Goal: Transaction & Acquisition: Purchase product/service

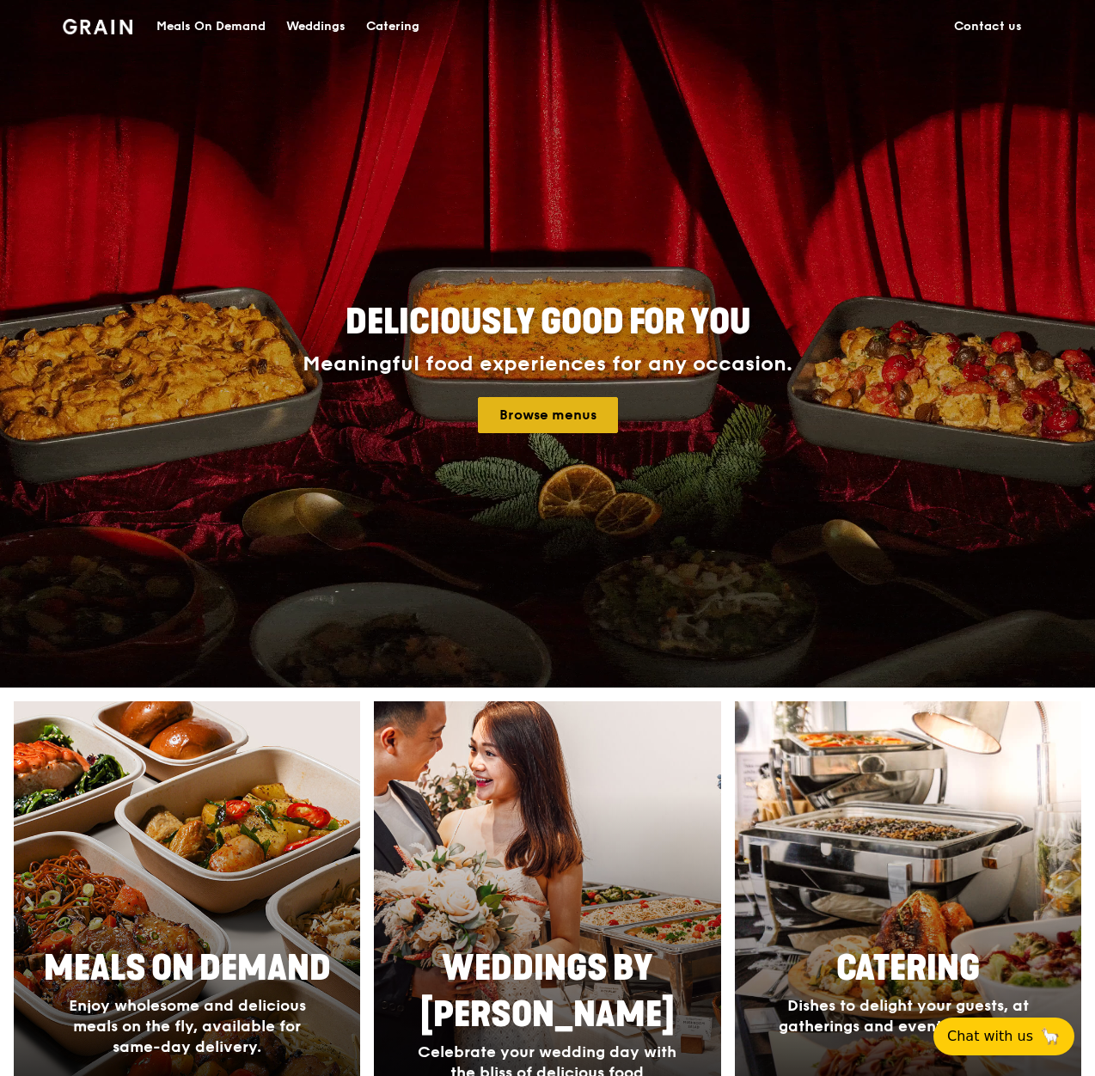
click at [522, 426] on link "Browse menus" at bounding box center [548, 415] width 140 height 36
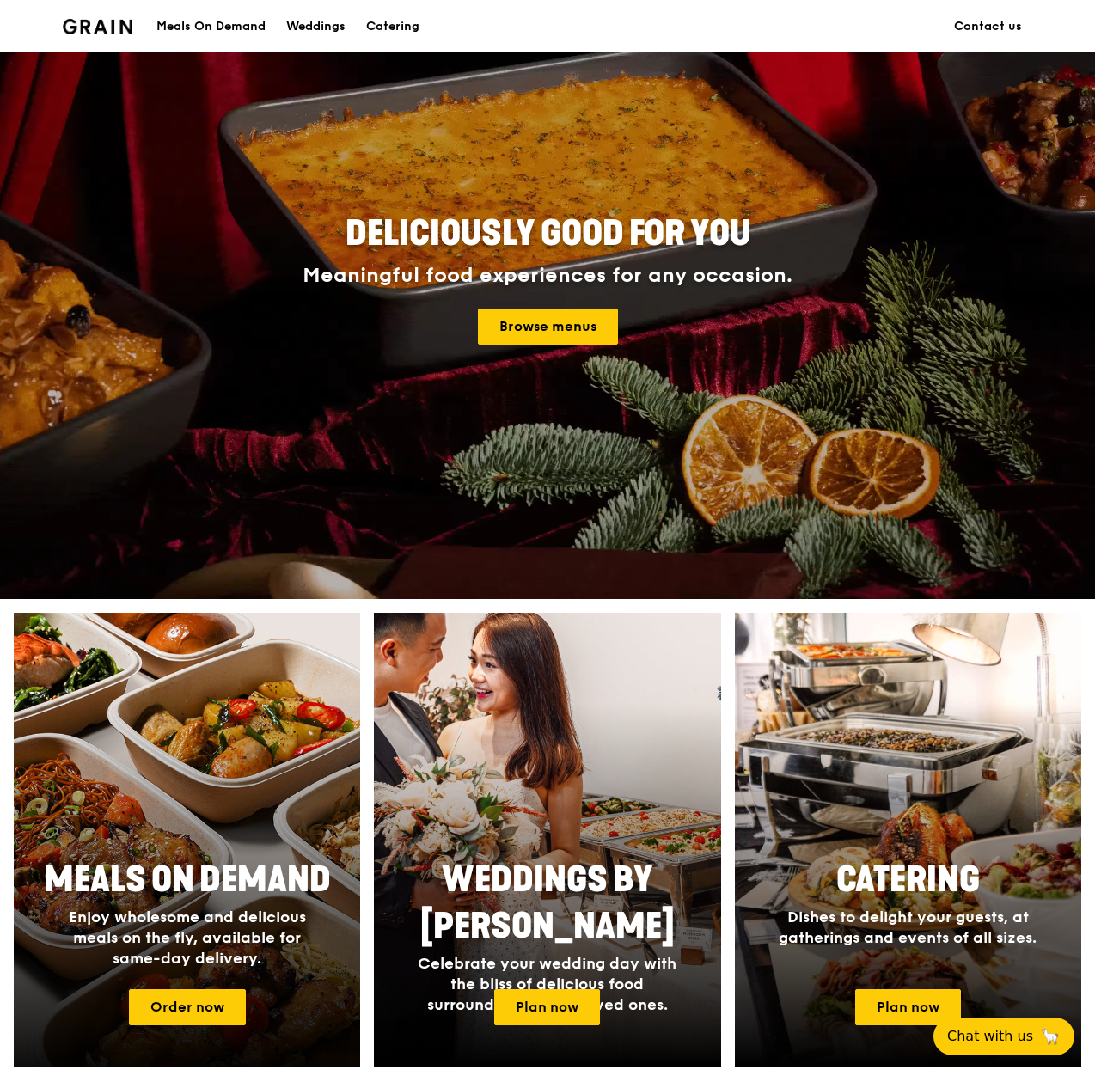
scroll to position [172, 0]
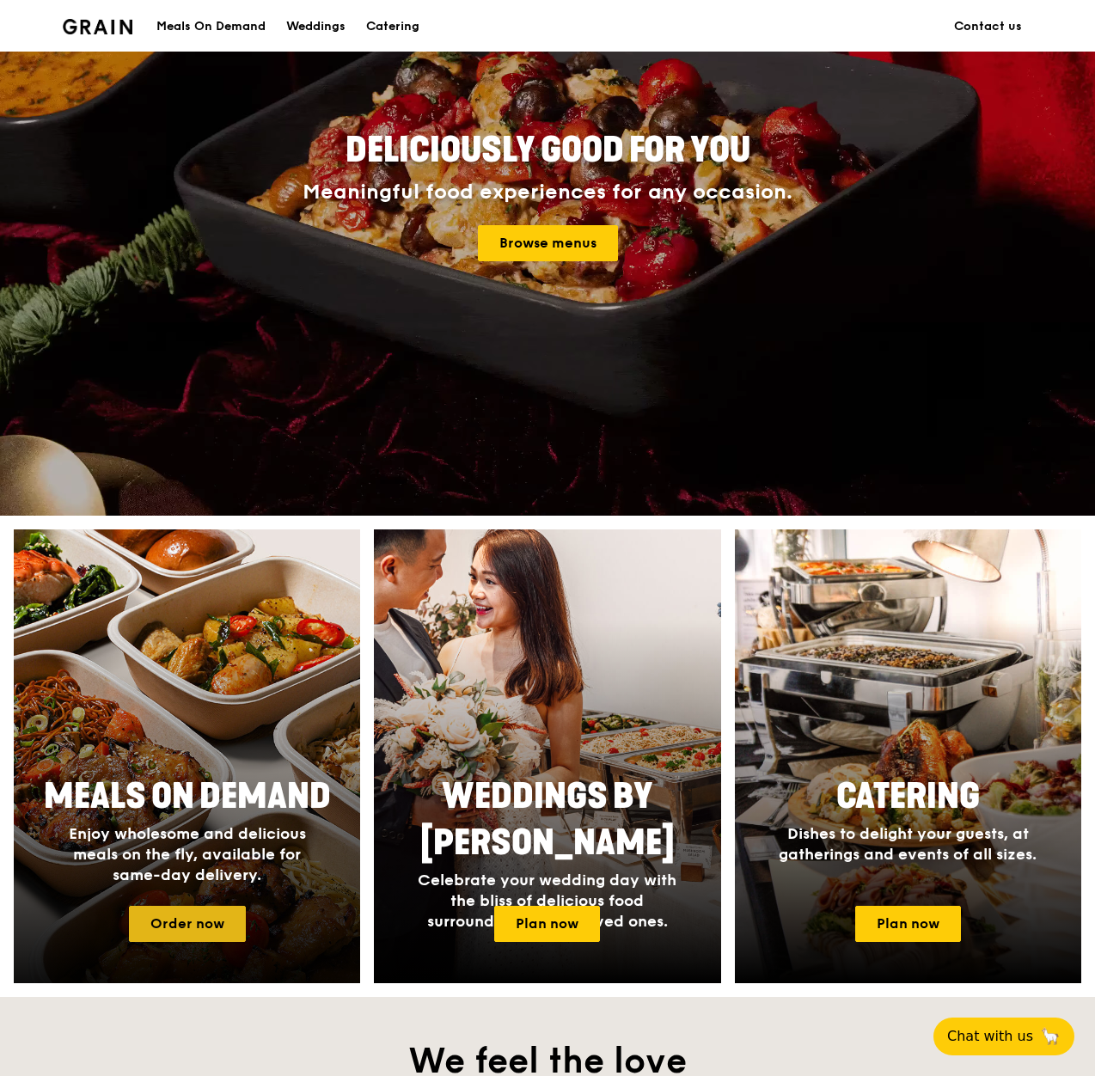
click at [175, 919] on link "Order now" at bounding box center [187, 924] width 117 height 36
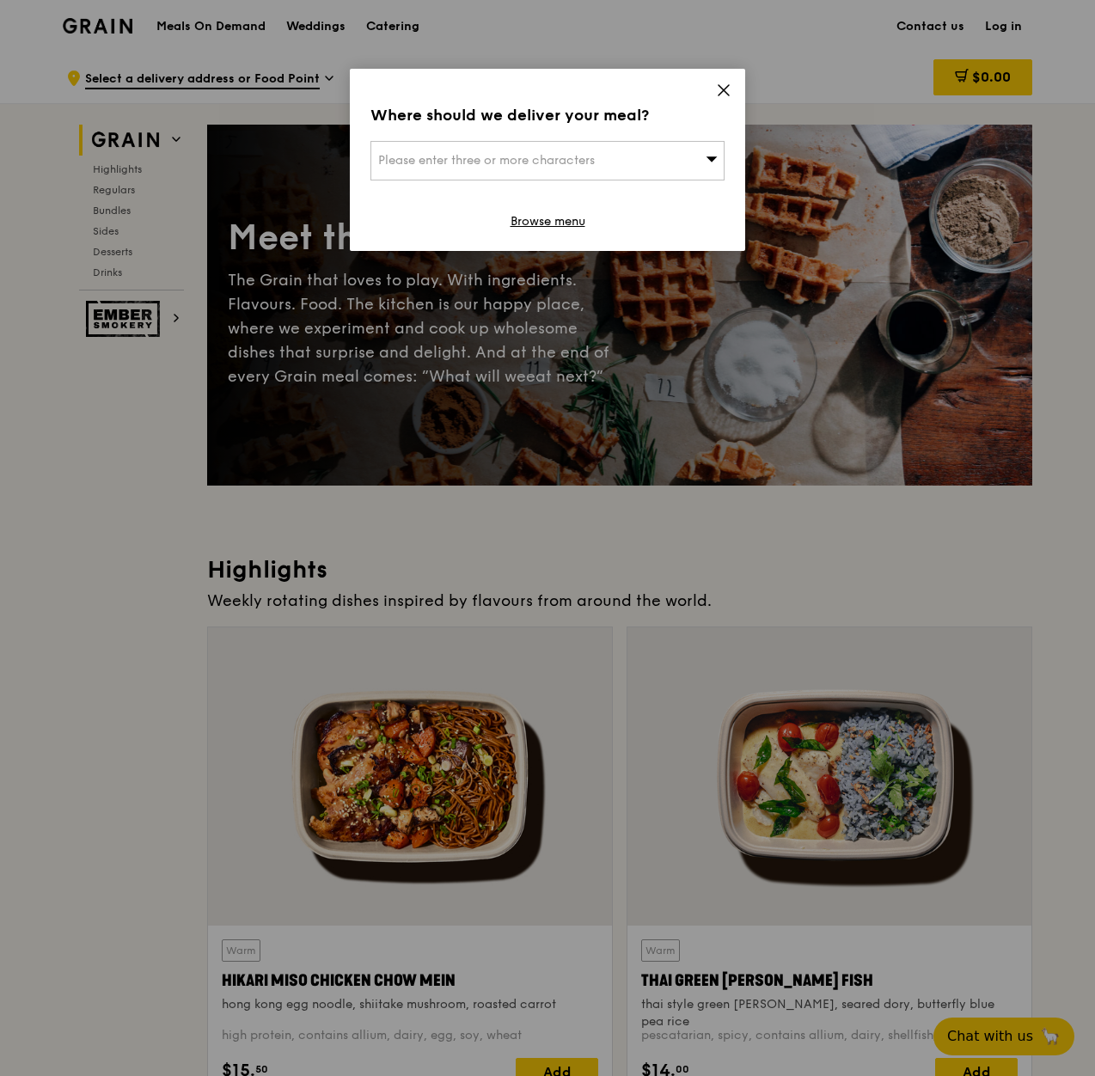
click at [725, 82] on div "Where should we deliver your meal? Please enter three or more characters Browse…" at bounding box center [548, 160] width 396 height 182
click at [716, 90] on icon at bounding box center [723, 90] width 15 height 15
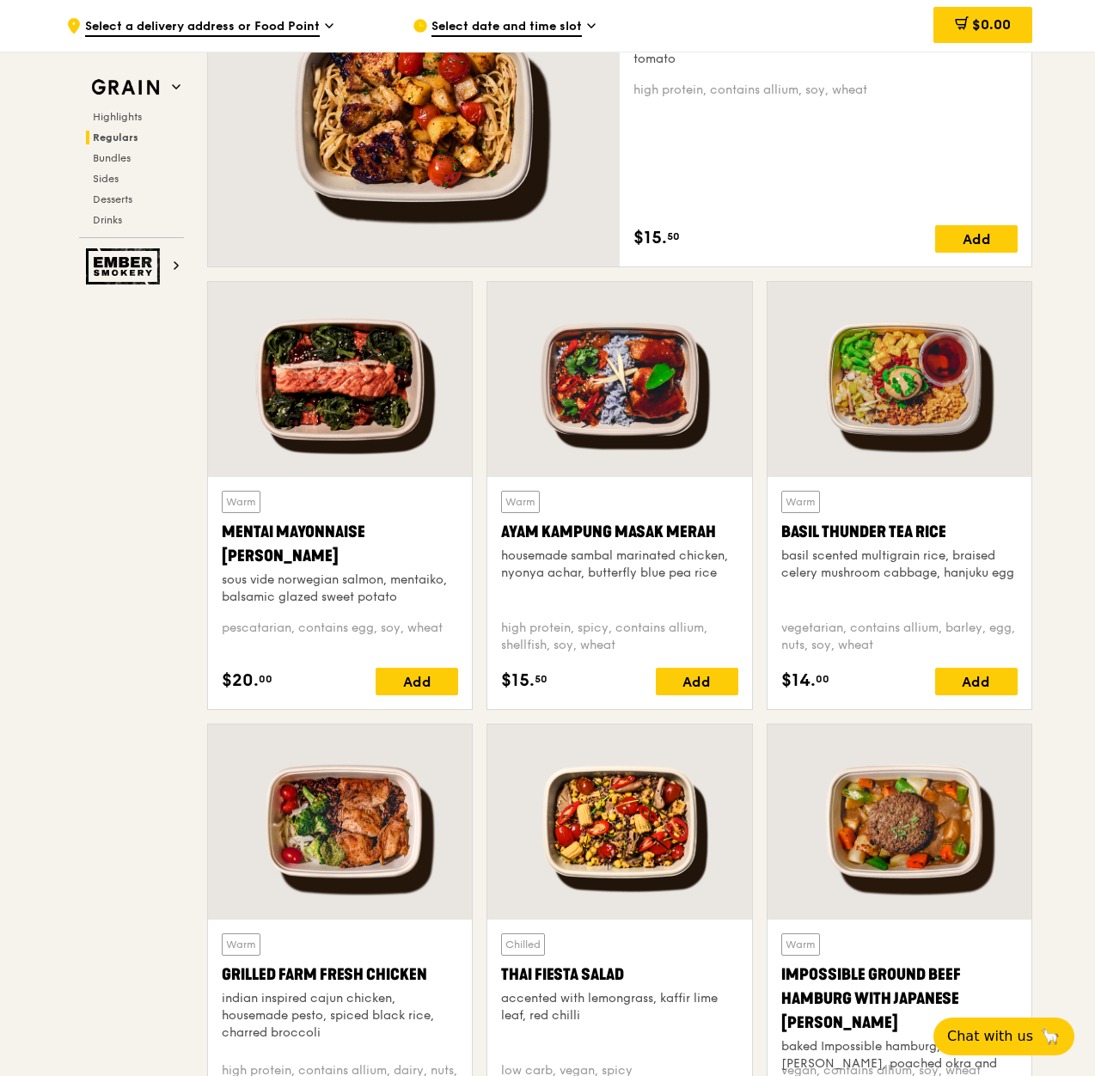
scroll to position [1376, 0]
